Goal: Task Accomplishment & Management: Manage account settings

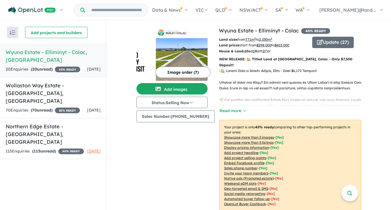
click at [124, 20] on nav "Homepage My Dashboard (3) Buyer Demand Index Suburb/Council Report Sales Traini…" at bounding box center [195, 10] width 382 height 20
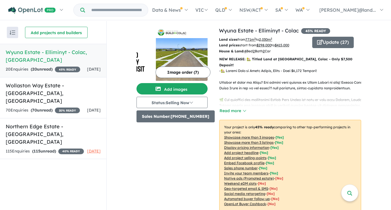
click at [162, 117] on button "Sales Number: [PHONE_NUMBER]" at bounding box center [175, 116] width 78 height 12
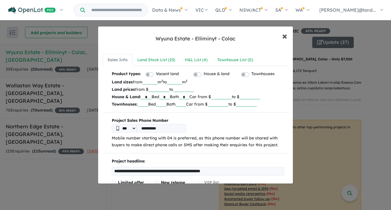
click at [284, 35] on span "×" at bounding box center [284, 36] width 5 height 12
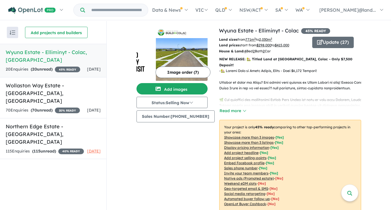
click at [62, 66] on div "20 Enquir ies ( 20 unread) 45 % READY" at bounding box center [43, 69] width 74 height 7
click at [56, 51] on h5 "Wyuna Estate - Elliminyt - [GEOGRAPHIC_DATA] , [GEOGRAPHIC_DATA]" at bounding box center [53, 55] width 95 height 15
click at [161, 140] on div "Image order ( 7 ) Add images Status: Selling Now In Planning Coming Soon Sellin…" at bounding box center [177, 122] width 82 height 191
click at [52, 51] on h5 "Wyuna Estate - Elliminyt - [GEOGRAPHIC_DATA] , [GEOGRAPHIC_DATA]" at bounding box center [53, 55] width 95 height 15
click at [44, 67] on strong "( 20 unread)" at bounding box center [42, 69] width 22 height 5
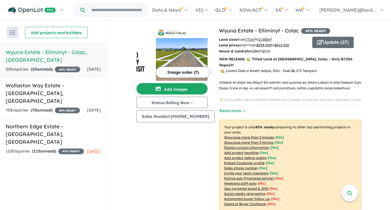
click at [44, 67] on strong "( 20 unread)" at bounding box center [42, 69] width 22 height 5
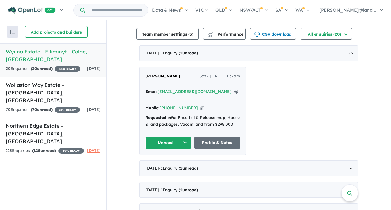
scroll to position [196, 0]
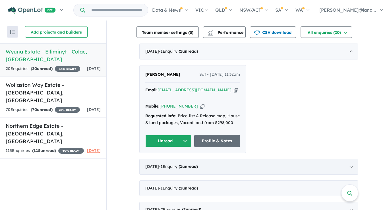
click at [344, 159] on div "[DATE] - 1 Enquir y ( 1 unread)" at bounding box center [248, 167] width 219 height 16
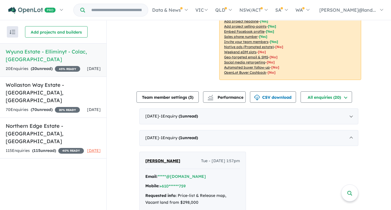
scroll to position [125, 0]
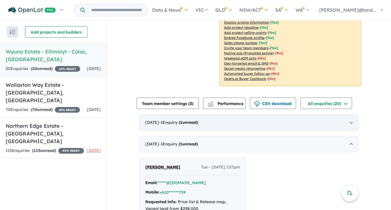
click at [303, 115] on div "[DATE] - 1 Enquir y ( 1 unread)" at bounding box center [248, 123] width 219 height 16
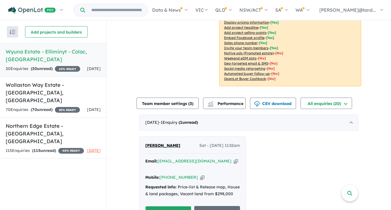
scroll to position [173, 0]
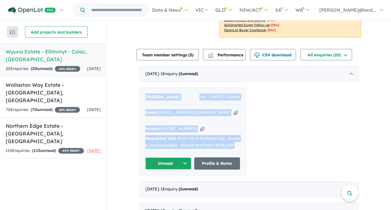
drag, startPoint x: 138, startPoint y: 88, endPoint x: 248, endPoint y: 160, distance: 131.9
click at [248, 160] on div "[PERSON_NAME] Sat - [DATE] 11:32am Email: [EMAIL_ADDRESS][DOMAIN_NAME] Copied! …" at bounding box center [248, 132] width 219 height 88
copy div "Loremi Dolor Sit - 46/75/5048, 15:64am Conse: adipiscingelit2@seddo.eiu Tempor!…"
